Goal: Task Accomplishment & Management: Use online tool/utility

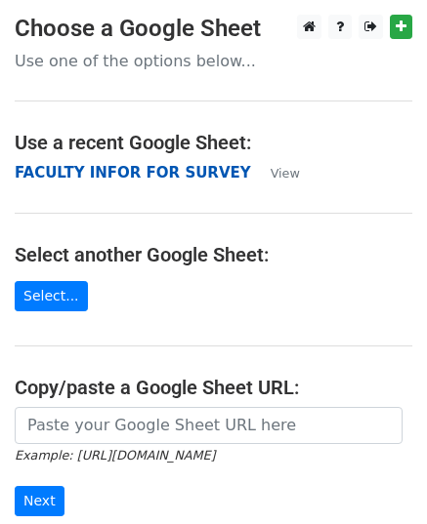
click at [59, 178] on strong "FACULTY INFOR FOR SURVEY" at bounding box center [133, 173] width 236 height 18
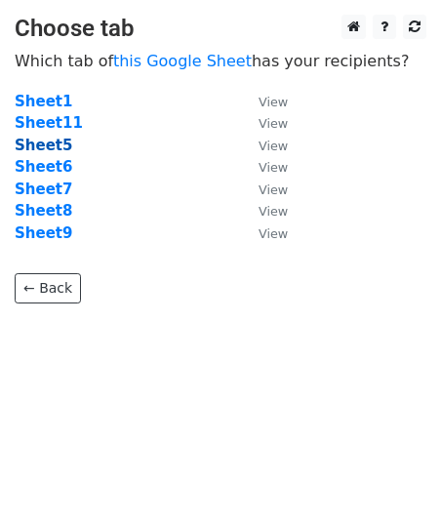
click at [47, 148] on strong "Sheet5" at bounding box center [44, 146] width 58 height 18
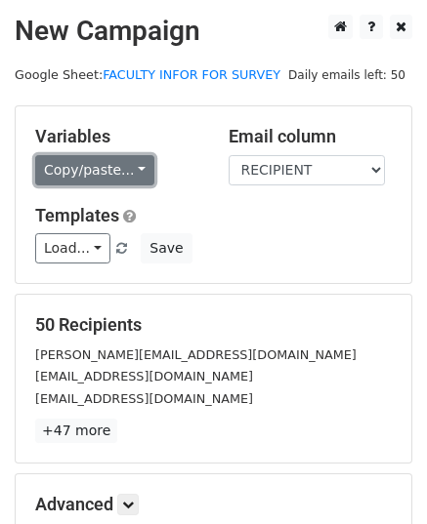
click at [131, 165] on link "Copy/paste..." at bounding box center [94, 170] width 119 height 30
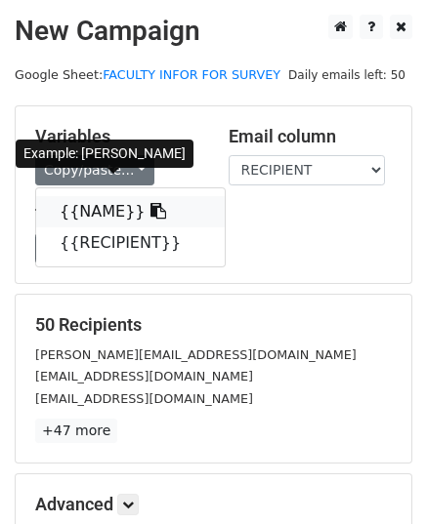
click at [105, 213] on link "{{NAME}}" at bounding box center [130, 211] width 188 height 31
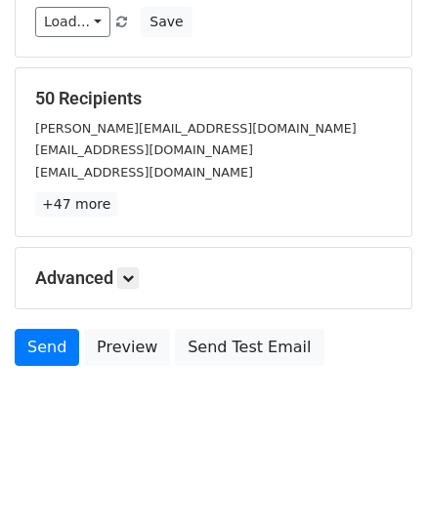
scroll to position [230, 0]
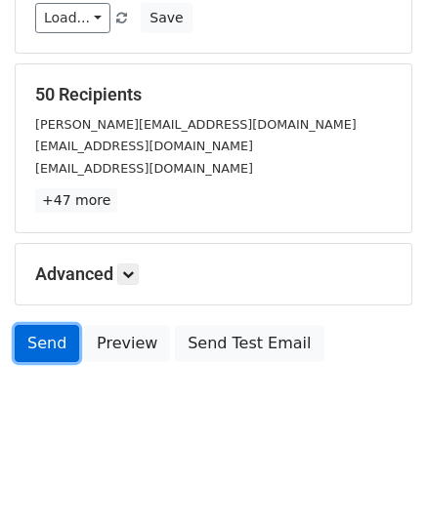
click at [49, 346] on link "Send" at bounding box center [47, 343] width 64 height 37
